Goal: Information Seeking & Learning: Learn about a topic

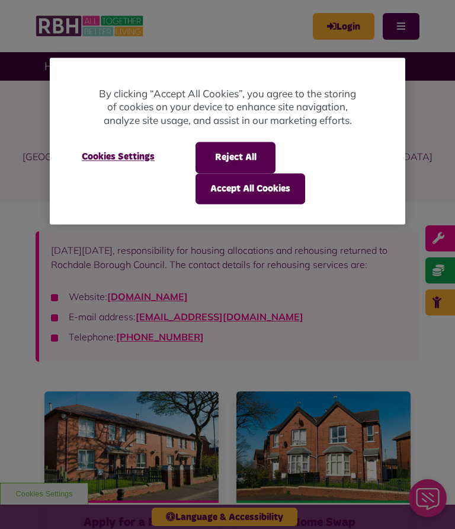
click at [258, 186] on button "Accept All Cookies" at bounding box center [251, 188] width 110 height 31
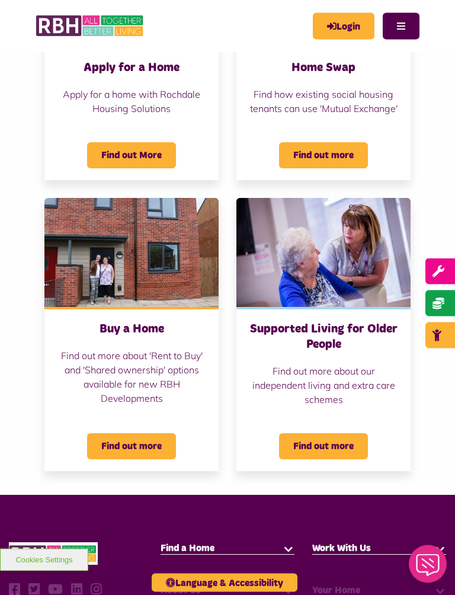
scroll to position [455, 0]
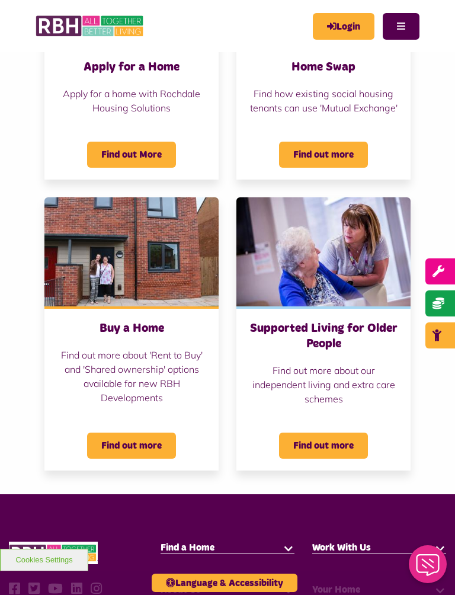
click at [334, 454] on span "Find out more" at bounding box center [323, 446] width 89 height 26
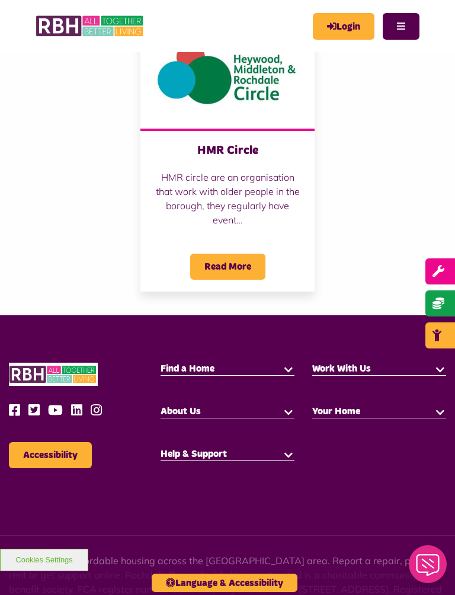
scroll to position [1553, 0]
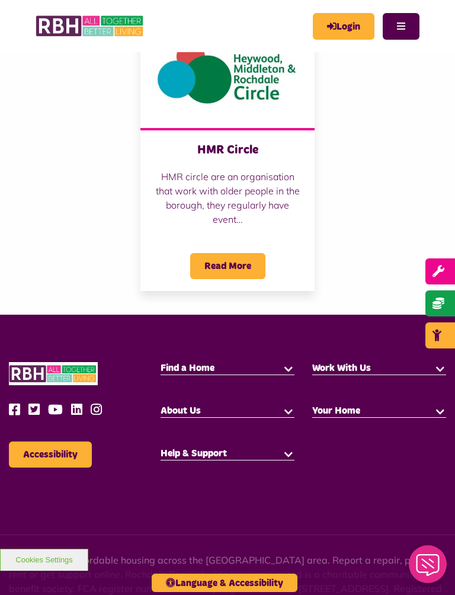
click at [51, 462] on button "Accessibility" at bounding box center [50, 455] width 83 height 26
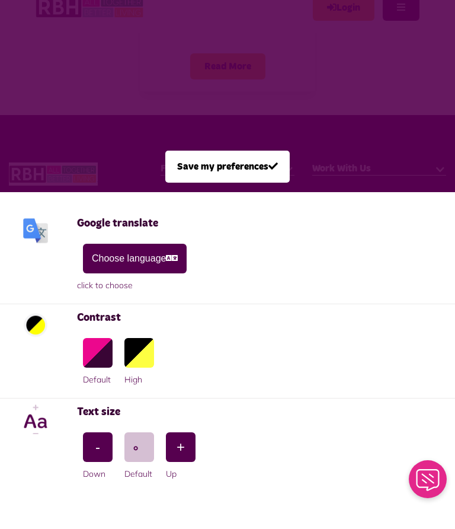
scroll to position [1734, 0]
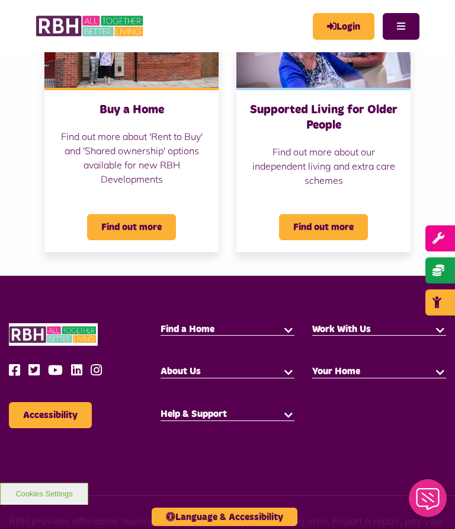
scroll to position [673, 0]
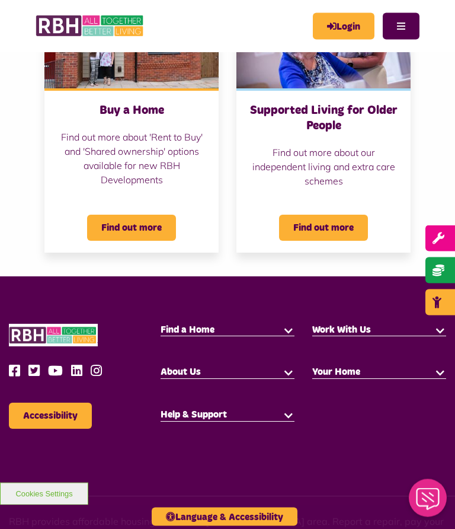
click at [342, 234] on span "Find out more" at bounding box center [323, 228] width 89 height 26
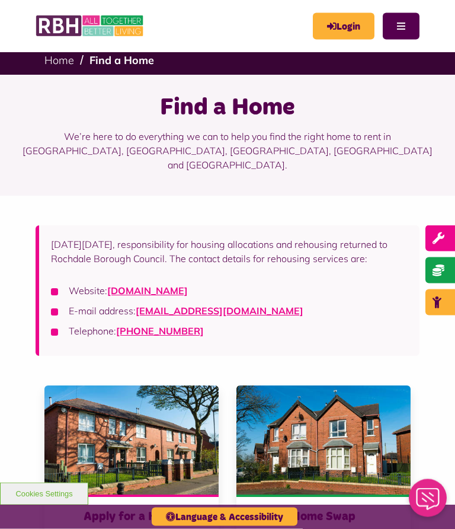
scroll to position [0, 0]
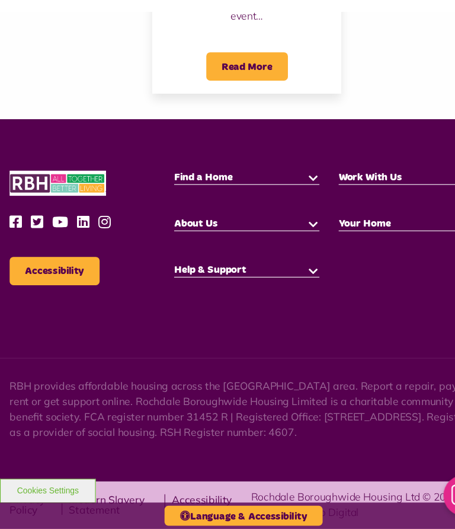
scroll to position [1734, 0]
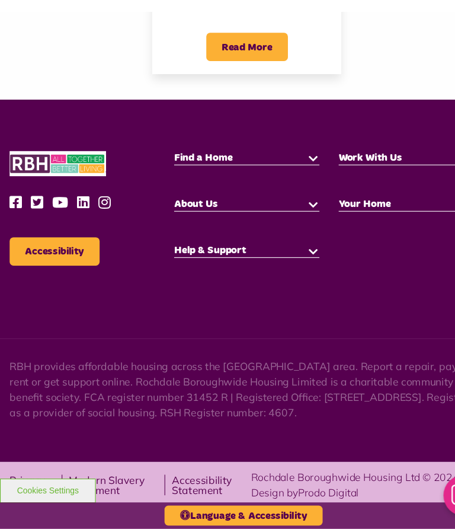
click at [248, 507] on button "Language & Accessibility" at bounding box center [225, 516] width 146 height 18
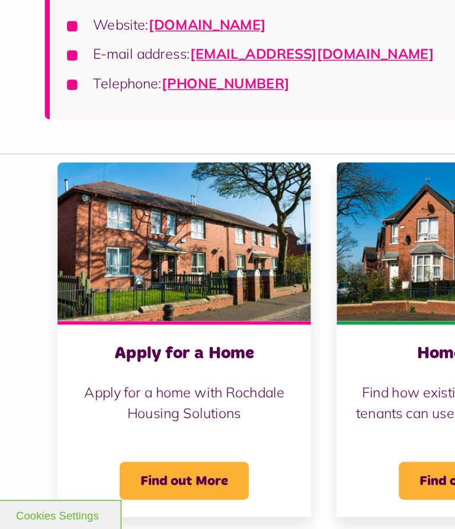
click at [292, 121] on p "[DATE][DATE], responsibility for housing allocations and rehousing returned to …" at bounding box center [229, 117] width 357 height 28
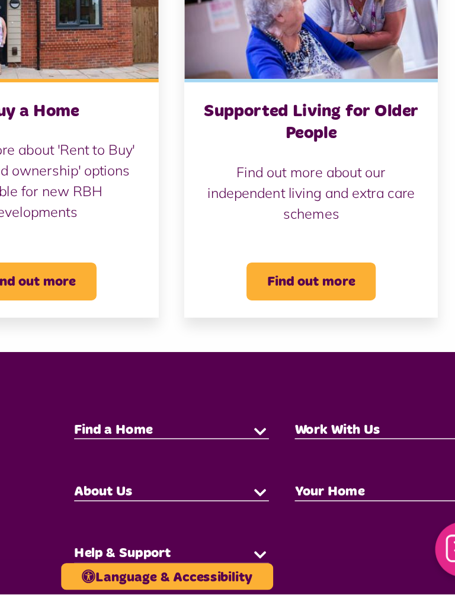
scroll to position [522, 0]
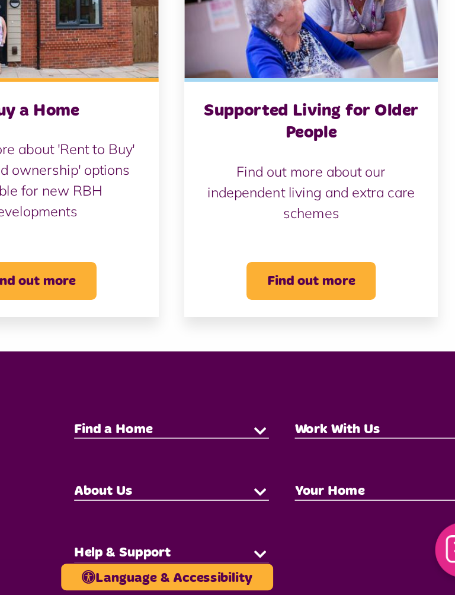
click at [279, 366] on span "Find out more" at bounding box center [323, 379] width 89 height 26
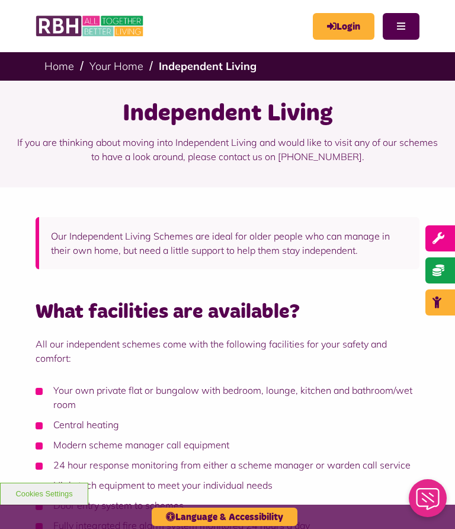
scroll to position [78, 0]
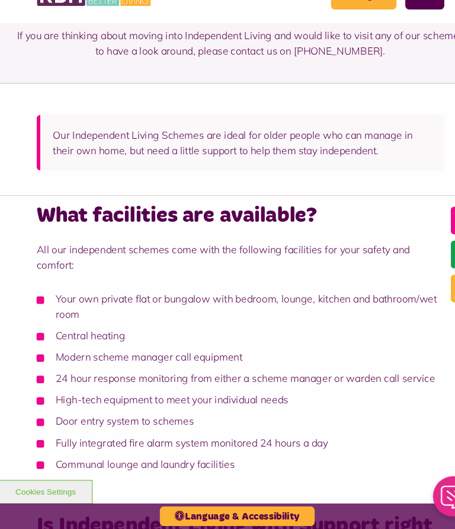
click at [252, 305] on li "Your own private flat or bungalow with bedroom, lounge, kitchen and bathroom/we…" at bounding box center [228, 319] width 384 height 28
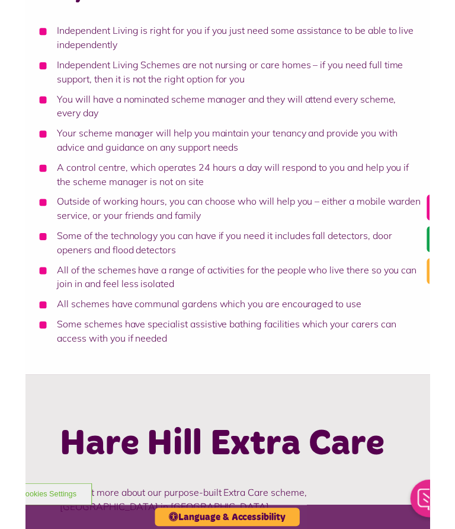
scroll to position [575, 0]
